Goal: Find specific page/section: Find specific page/section

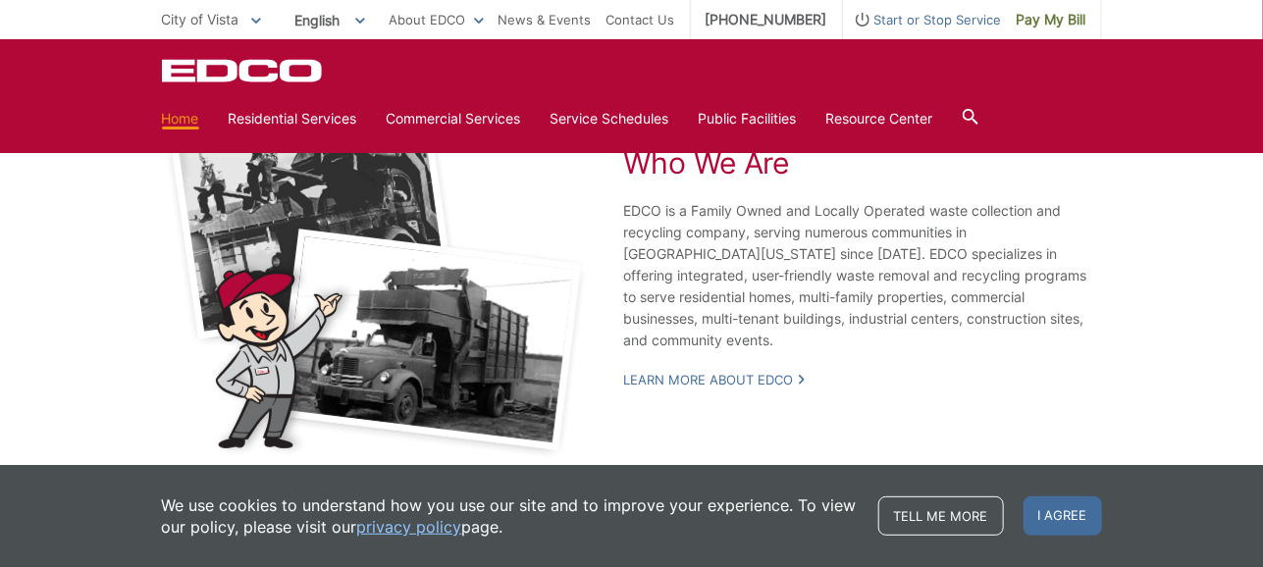
scroll to position [3769, 0]
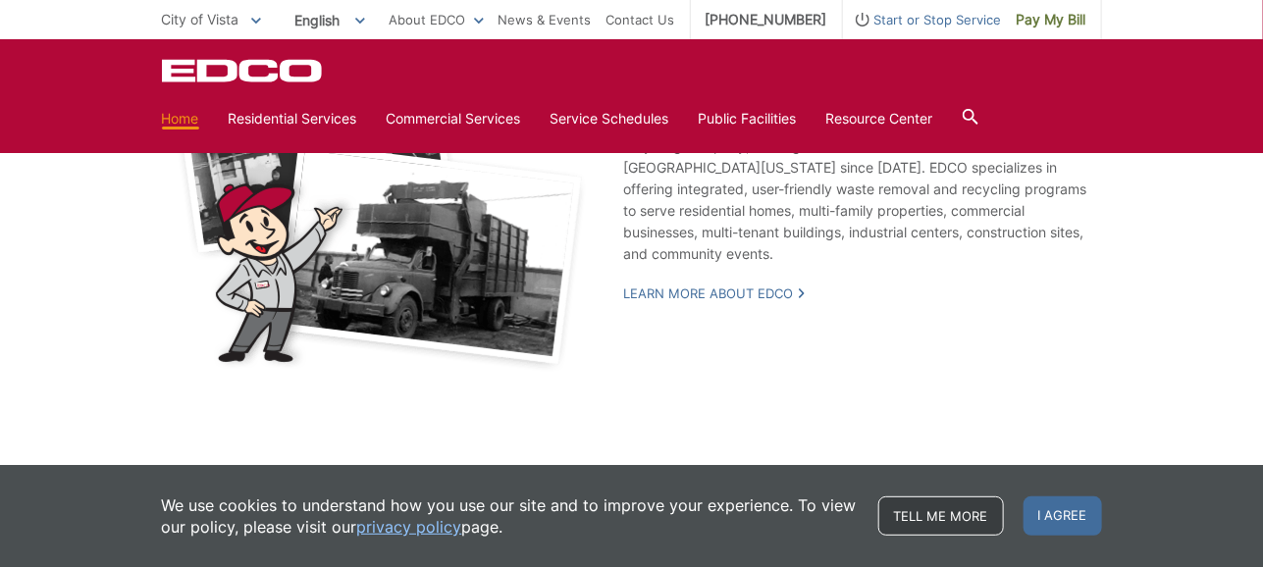
click at [969, 520] on link "Tell me more" at bounding box center [942, 516] width 126 height 39
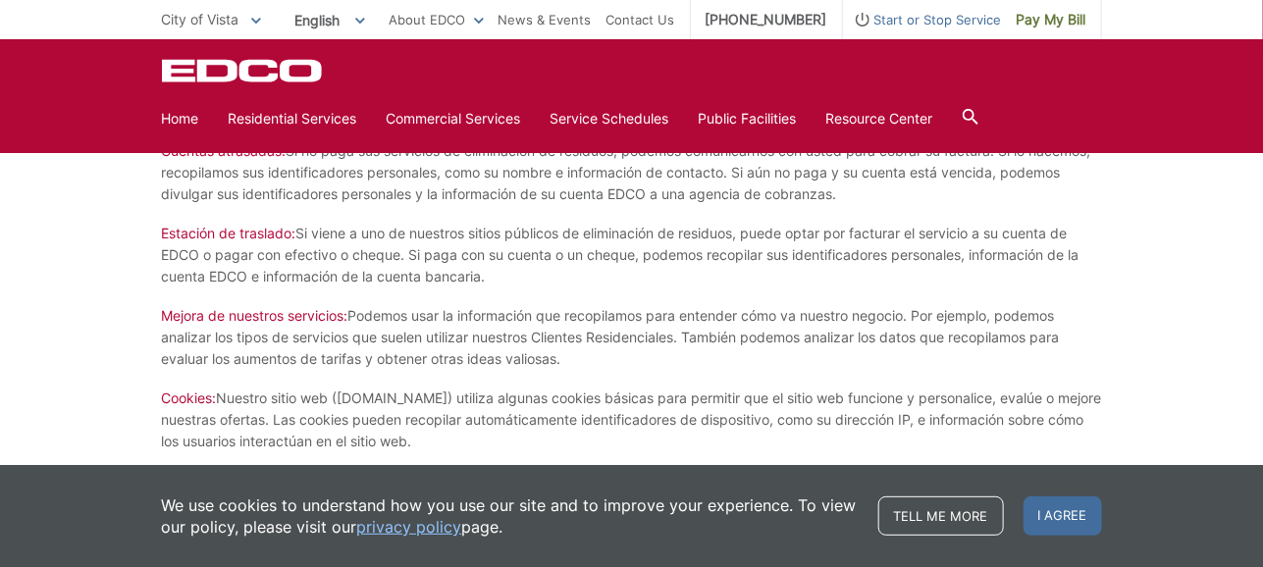
scroll to position [5398, 0]
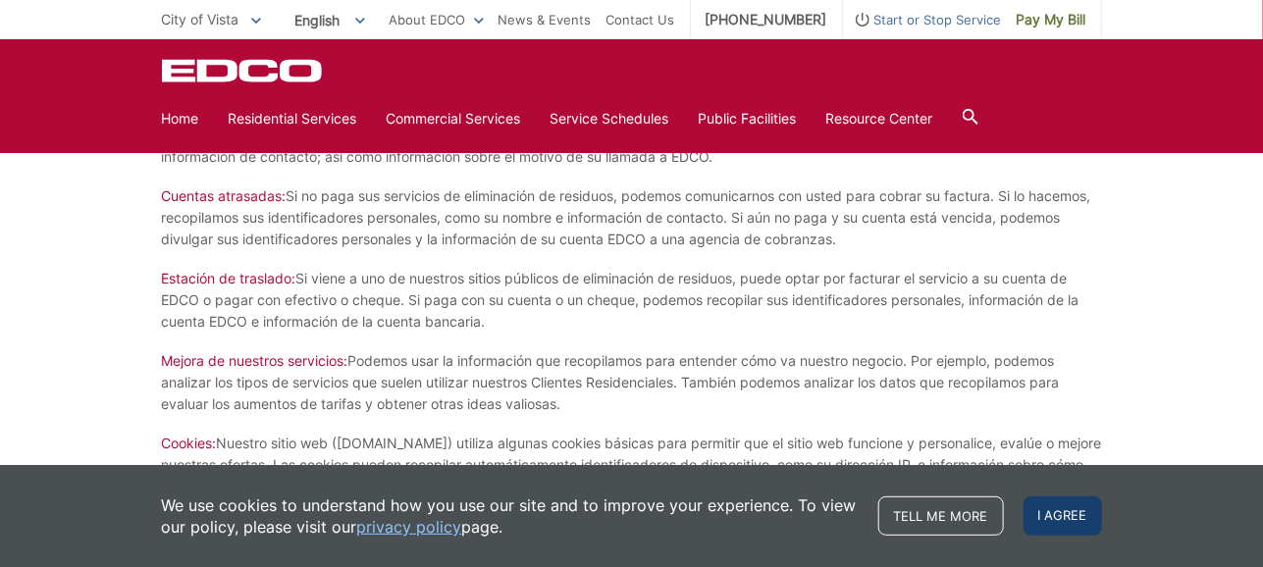
click at [1054, 521] on span "I agree" at bounding box center [1063, 516] width 79 height 39
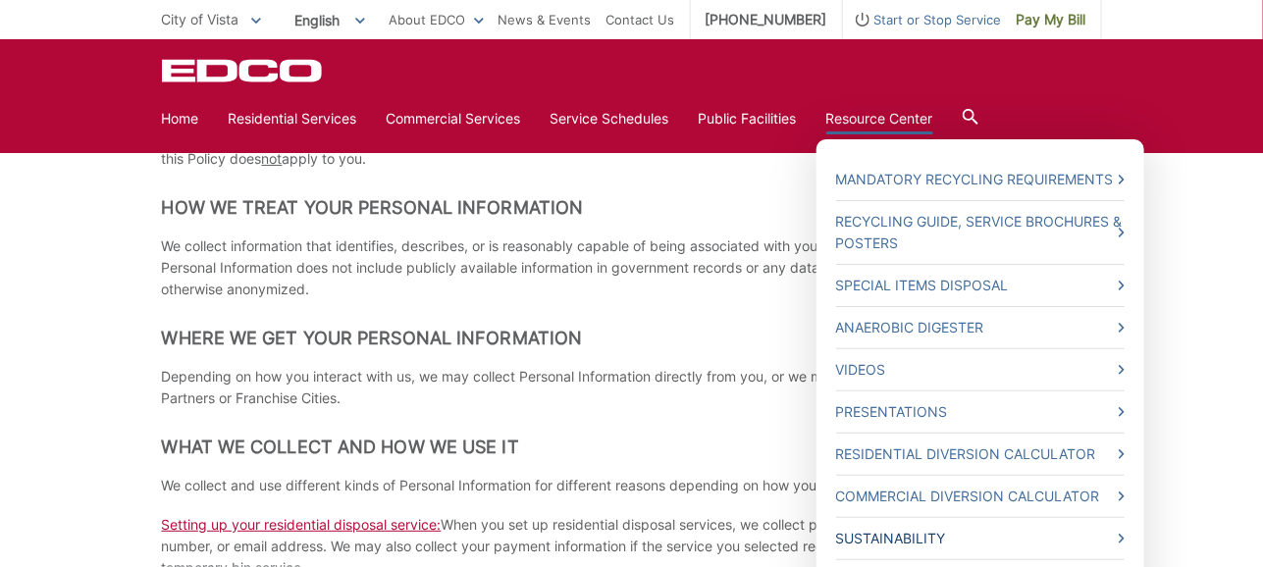
scroll to position [686, 0]
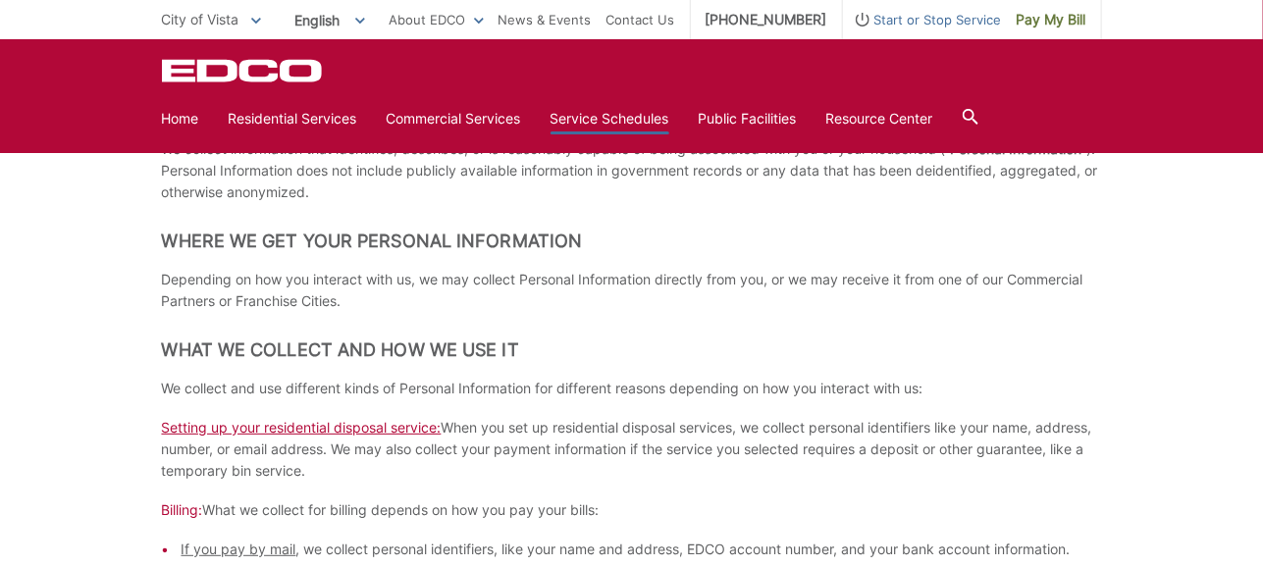
click at [609, 119] on link "Service Schedules" at bounding box center [610, 119] width 119 height 22
